Goal: Information Seeking & Learning: Learn about a topic

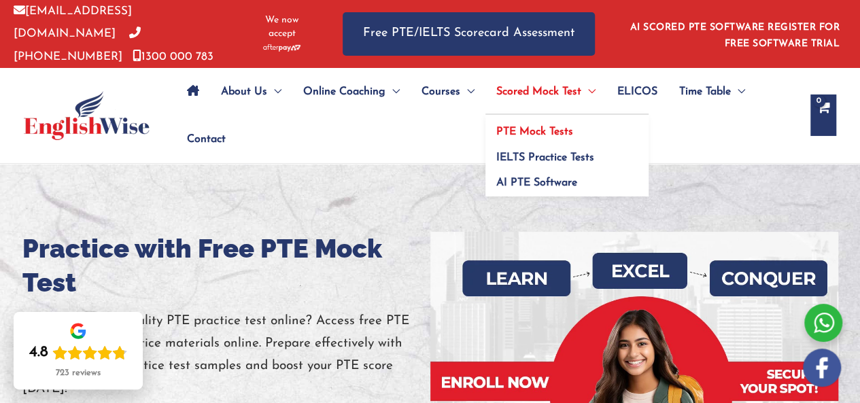
click at [526, 130] on span "PTE Mock Tests" at bounding box center [535, 132] width 77 height 11
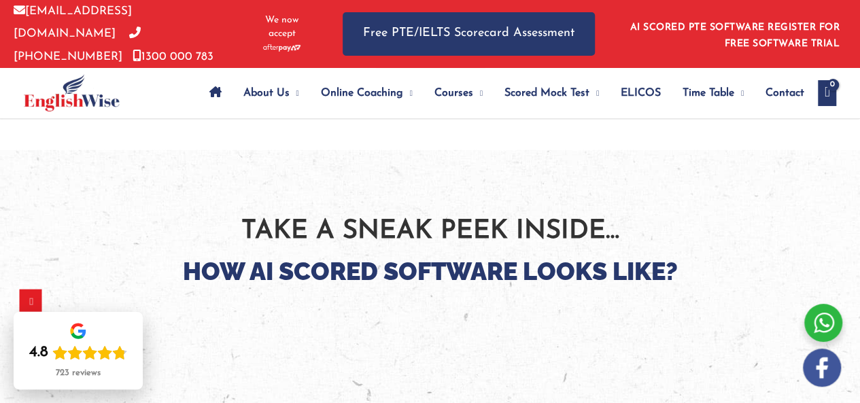
scroll to position [1996, 0]
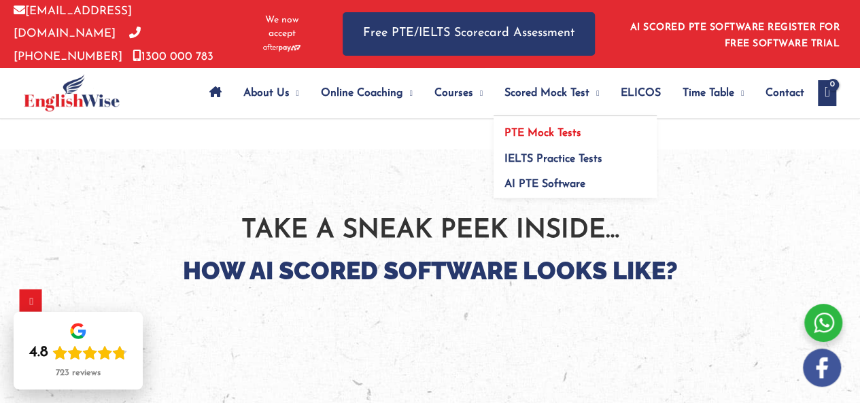
click at [518, 131] on span "PTE Mock Tests" at bounding box center [543, 133] width 77 height 11
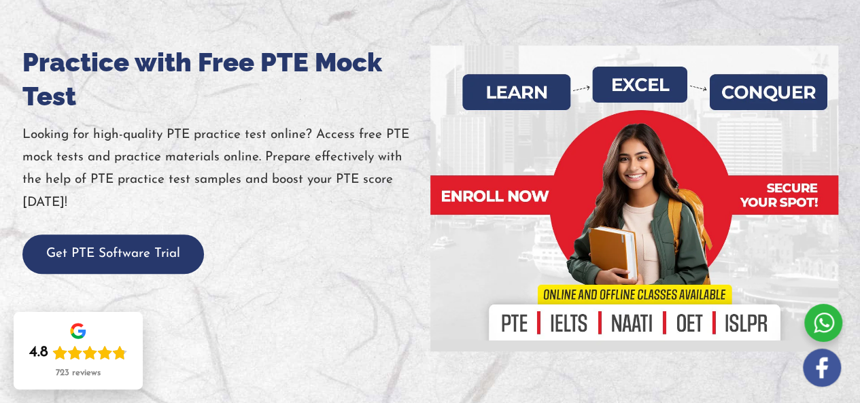
scroll to position [165, 0]
